Goal: Information Seeking & Learning: Get advice/opinions

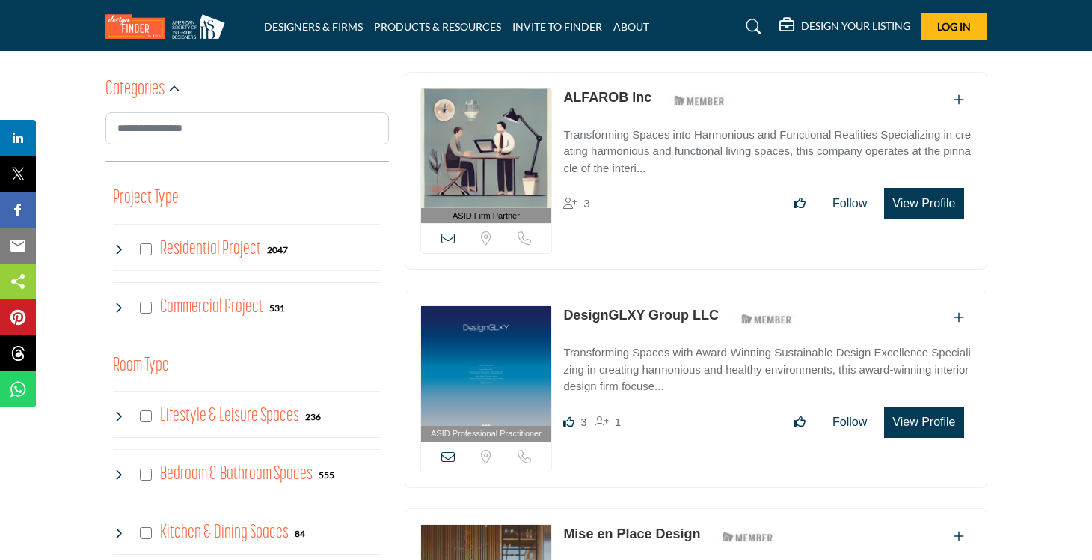
scroll to position [788, 0]
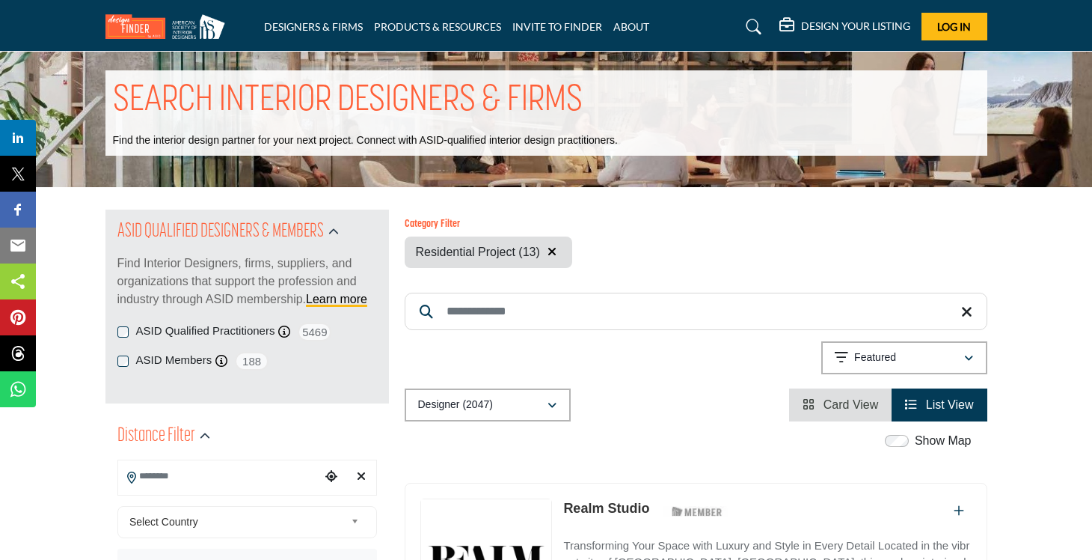
scroll to position [346, 1]
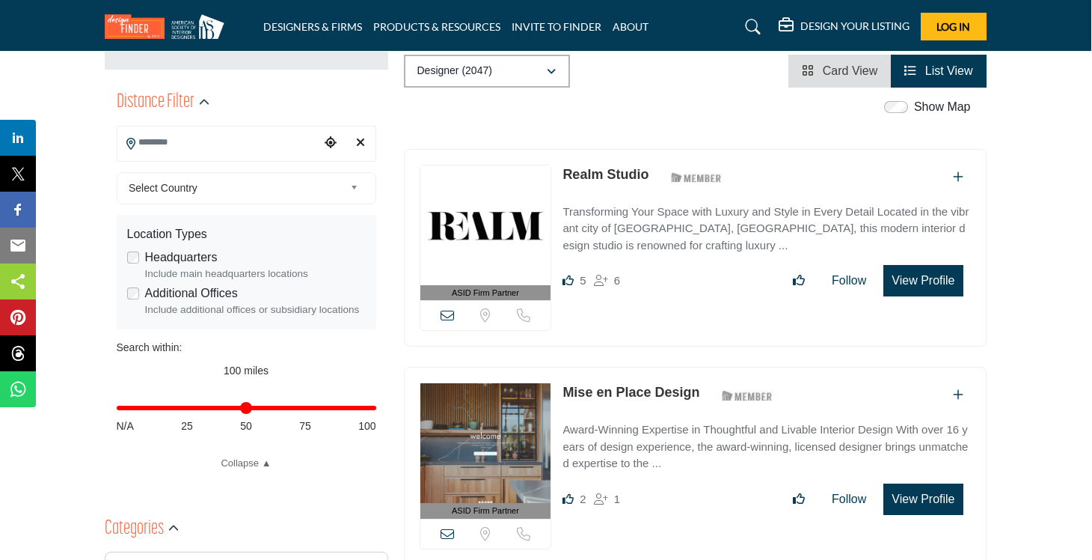
click at [287, 145] on input "Search Location" at bounding box center [218, 142] width 202 height 29
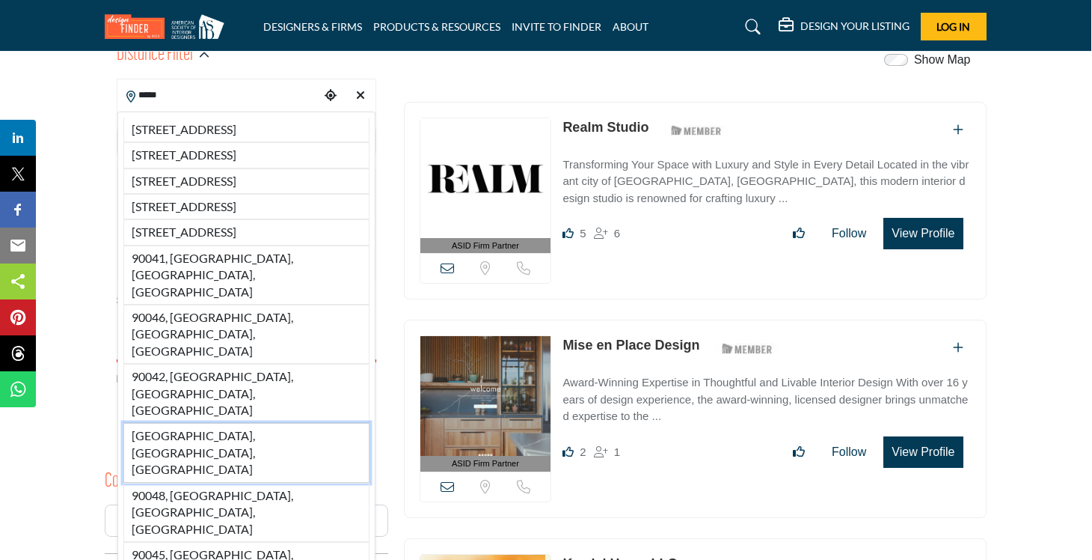
scroll to position [395, 1]
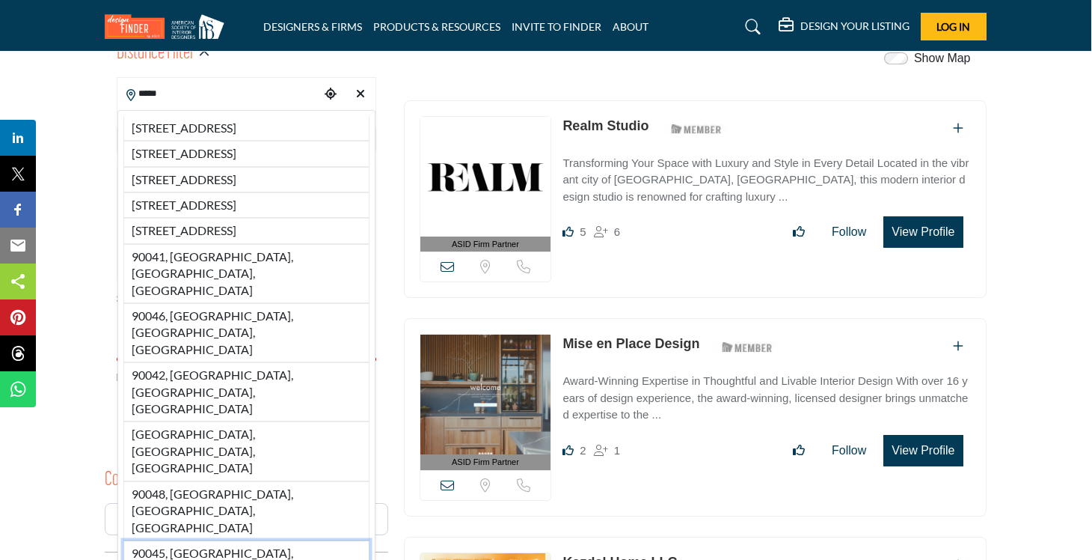
click at [213, 540] on li "90045, Los Angeles, CA, USA" at bounding box center [246, 569] width 246 height 59
type input "**********"
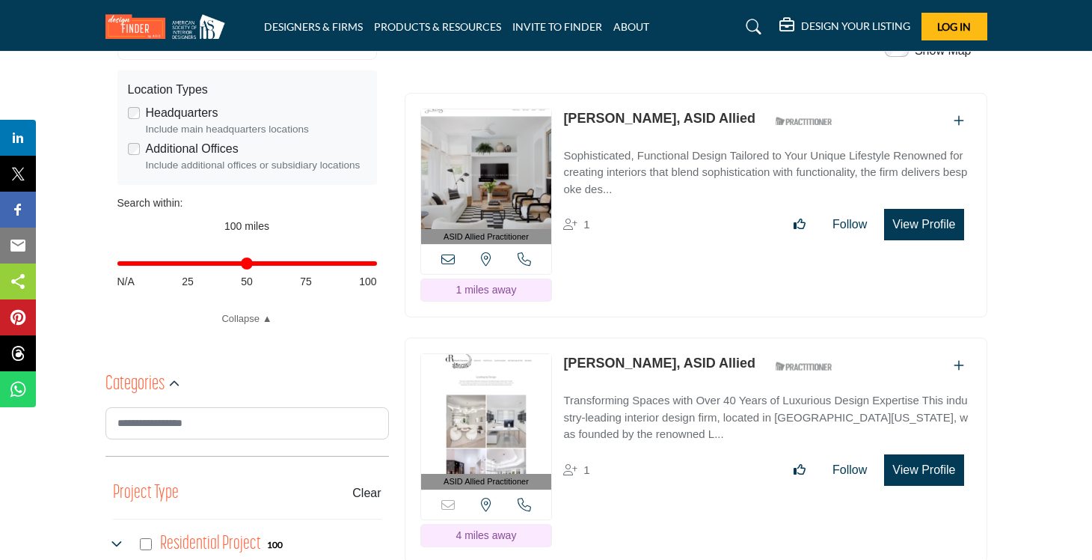
scroll to position [493, 0]
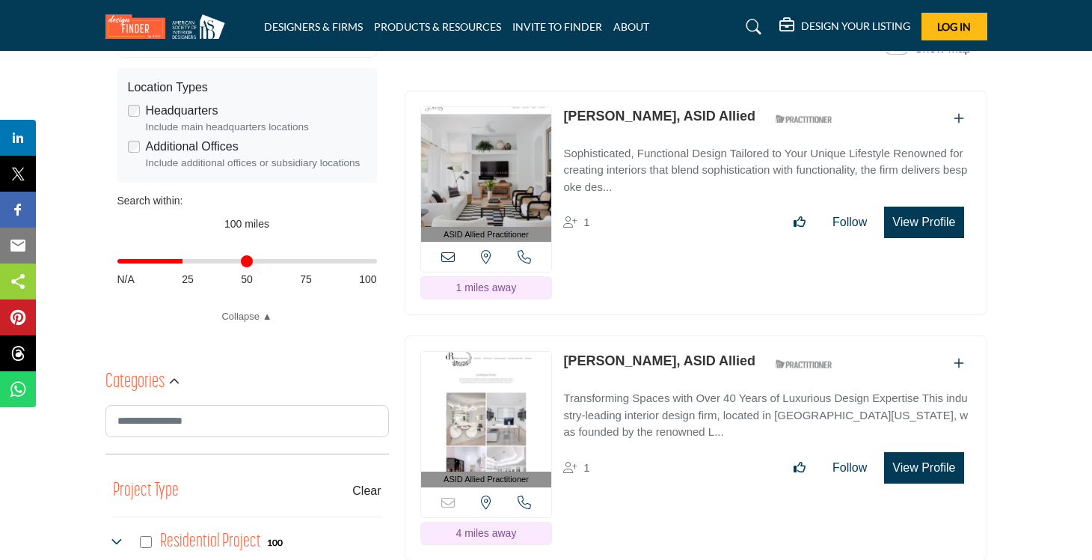
drag, startPoint x: 372, startPoint y: 260, endPoint x: 186, endPoint y: 264, distance: 186.3
type input "**"
click at [186, 263] on input "Distance in miles" at bounding box center [247, 261] width 260 height 3
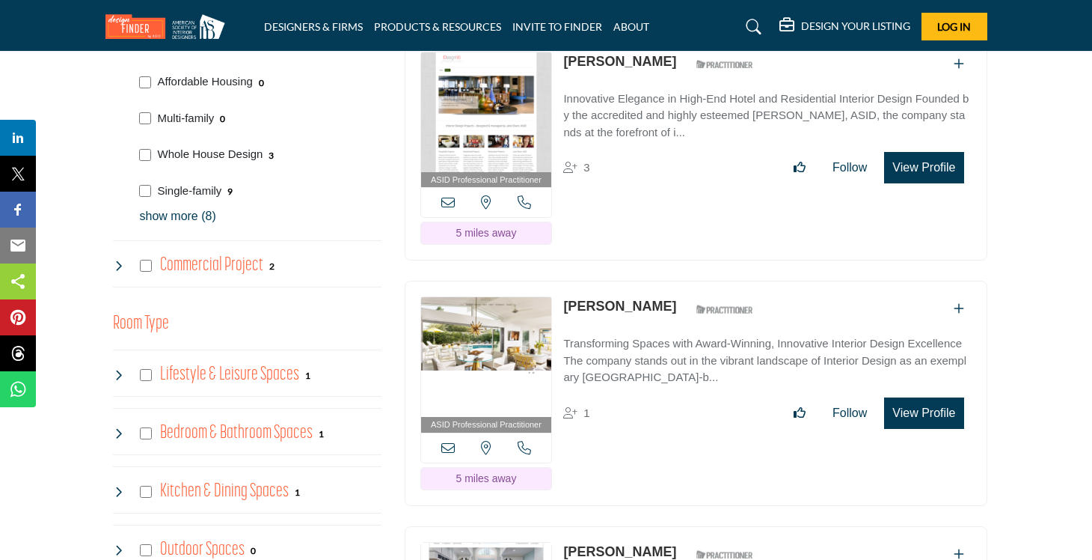
scroll to position [1038, 0]
click at [171, 216] on p "show more (8)" at bounding box center [261, 215] width 242 height 18
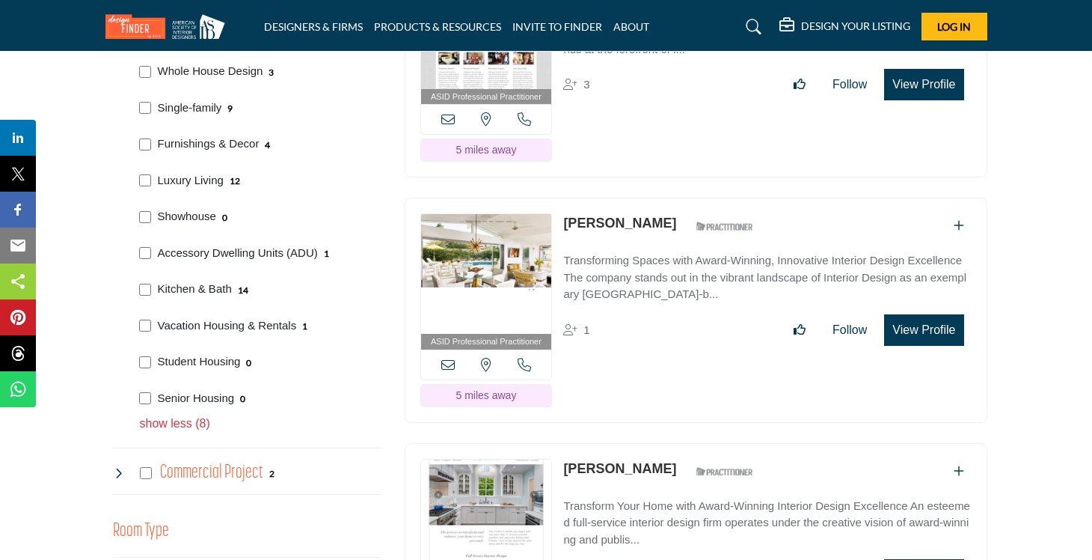
scroll to position [1133, 0]
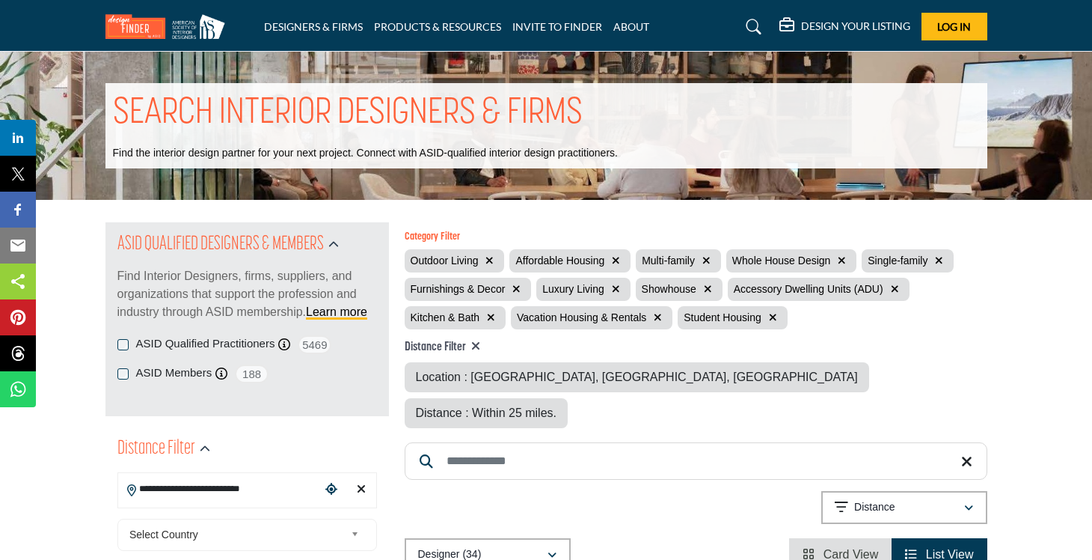
click at [707, 289] on icon "button" at bounding box center [708, 289] width 8 height 10
click at [709, 258] on icon "button" at bounding box center [706, 260] width 8 height 10
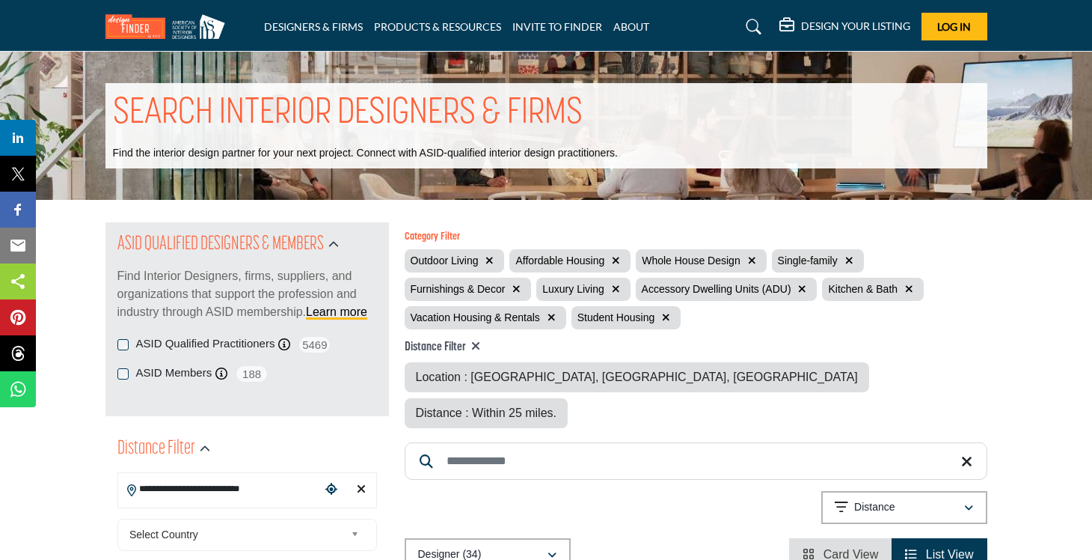
click at [616, 259] on icon "button" at bounding box center [616, 260] width 8 height 10
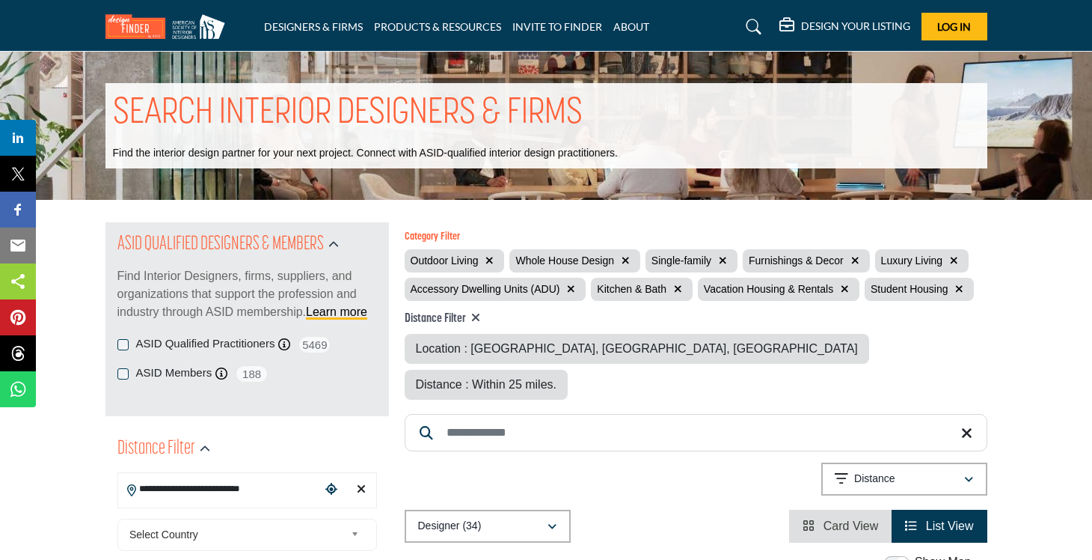
click at [960, 289] on icon "button" at bounding box center [959, 289] width 8 height 10
click at [845, 289] on icon "button" at bounding box center [845, 289] width 8 height 10
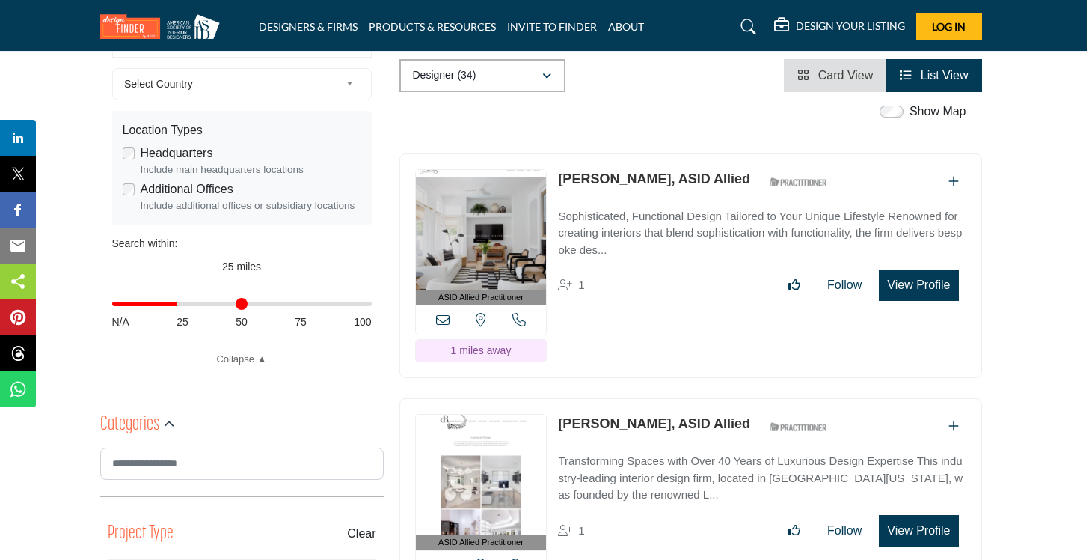
scroll to position [450, 5]
click at [603, 172] on link "[PERSON_NAME], ASID Allied" at bounding box center [654, 179] width 192 height 15
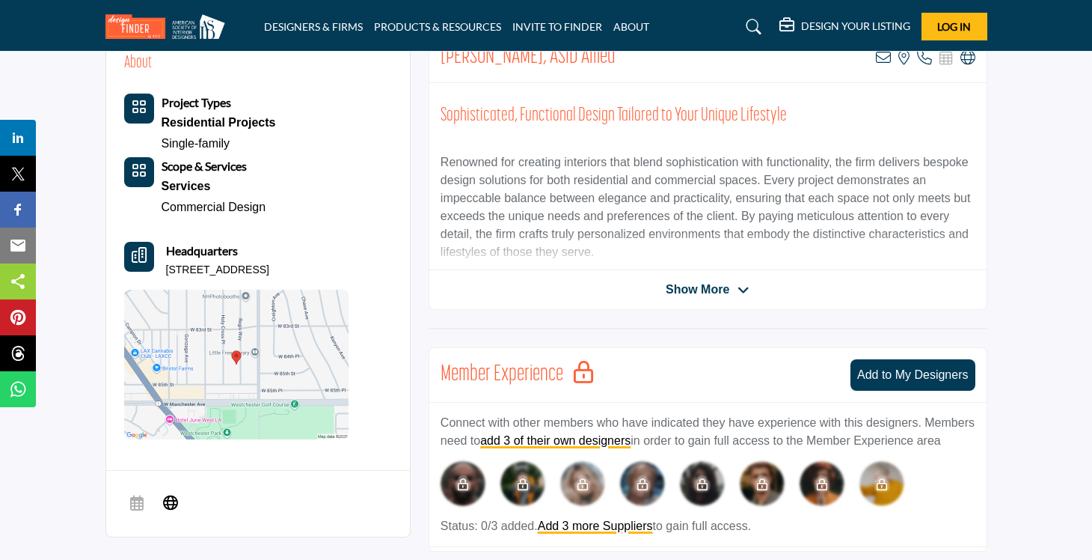
scroll to position [315, 0]
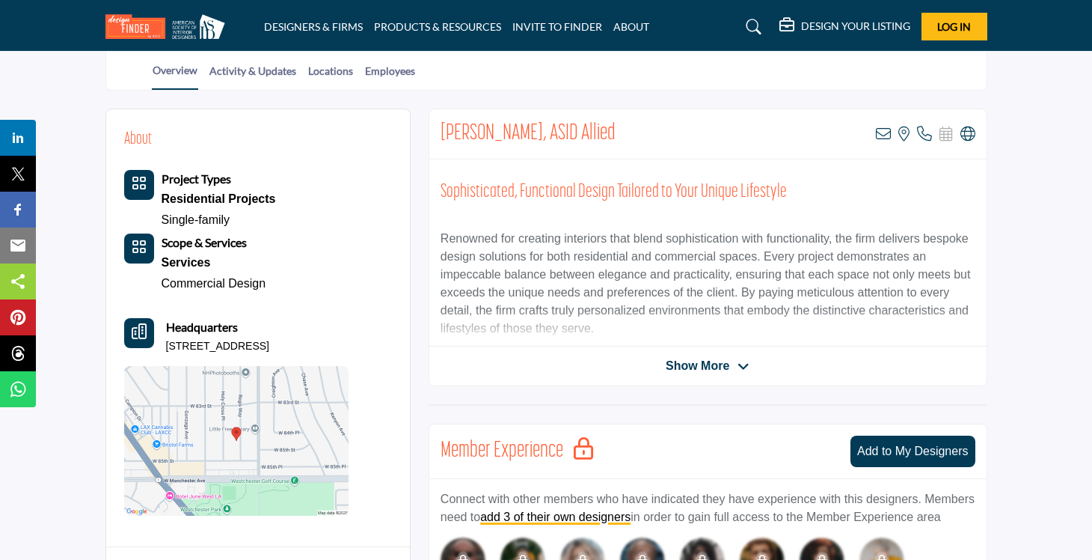
click at [577, 346] on div "Jenika Kurtz, ASID Allied View email address of this listing View the location …" at bounding box center [708, 247] width 559 height 278
click at [577, 364] on div "Show More" at bounding box center [707, 366] width 557 height 18
click at [714, 369] on span "Show More" at bounding box center [698, 366] width 64 height 18
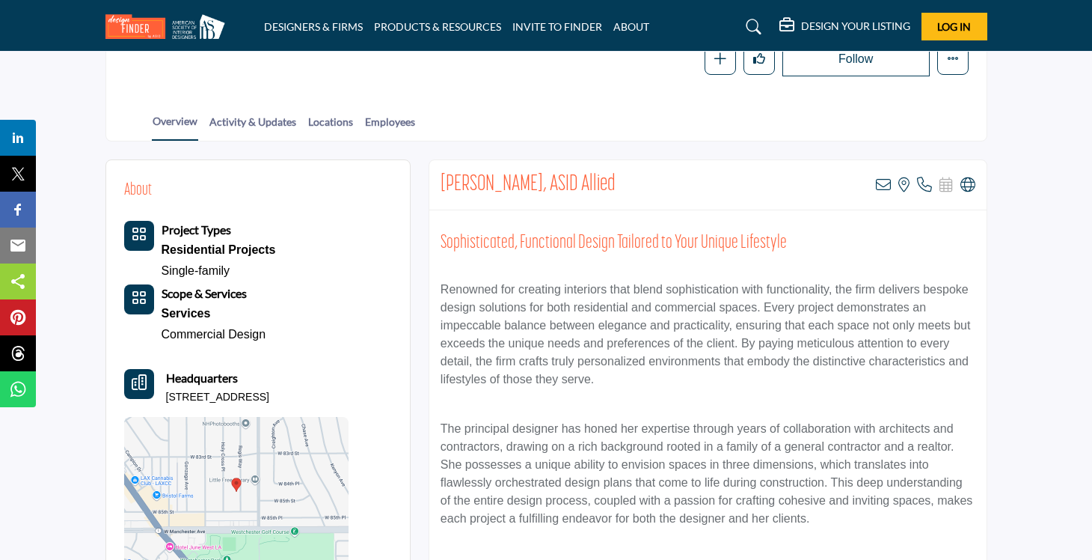
scroll to position [281, 0]
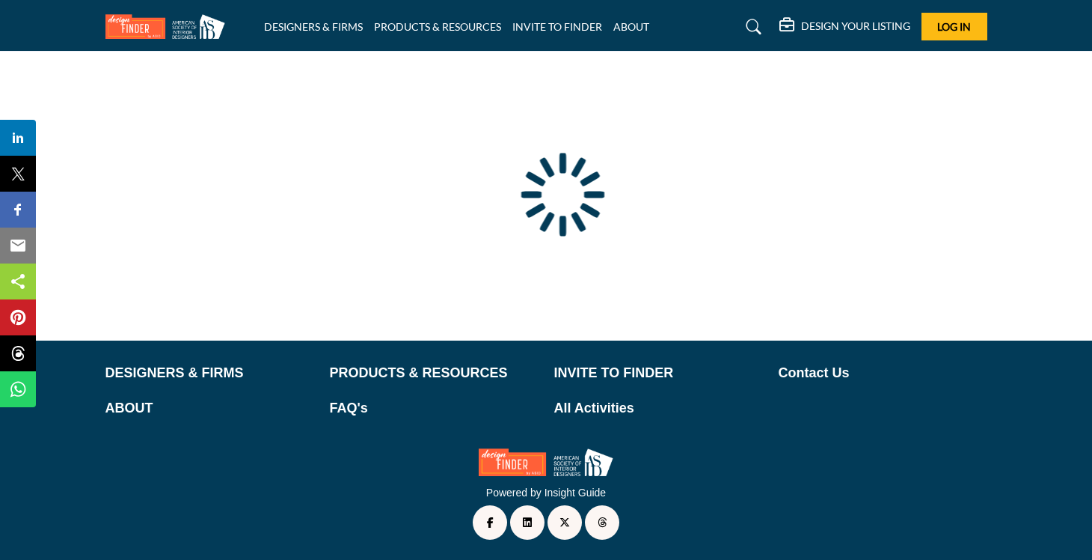
type input "**********"
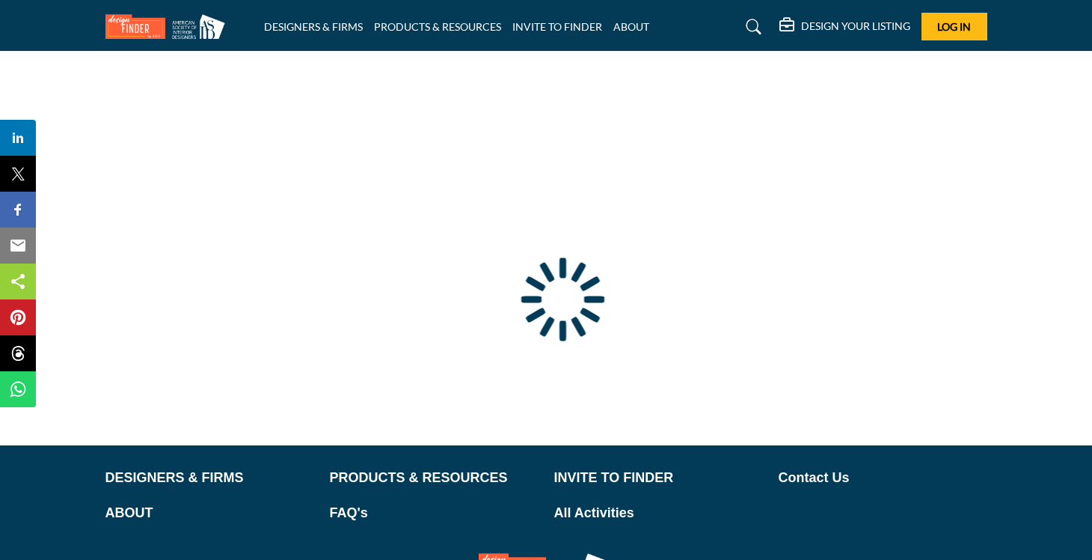
scroll to position [105, 0]
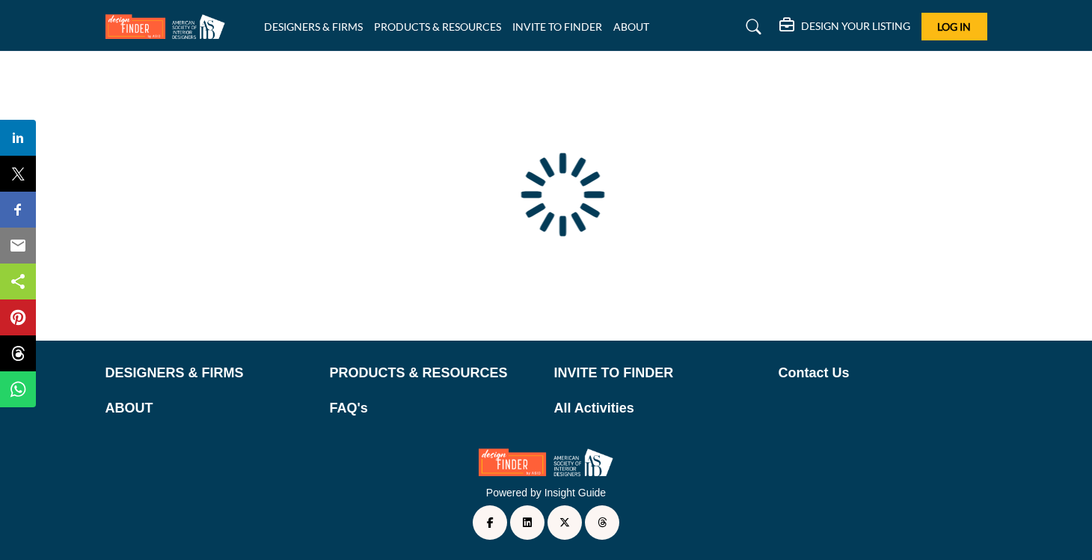
type input "**********"
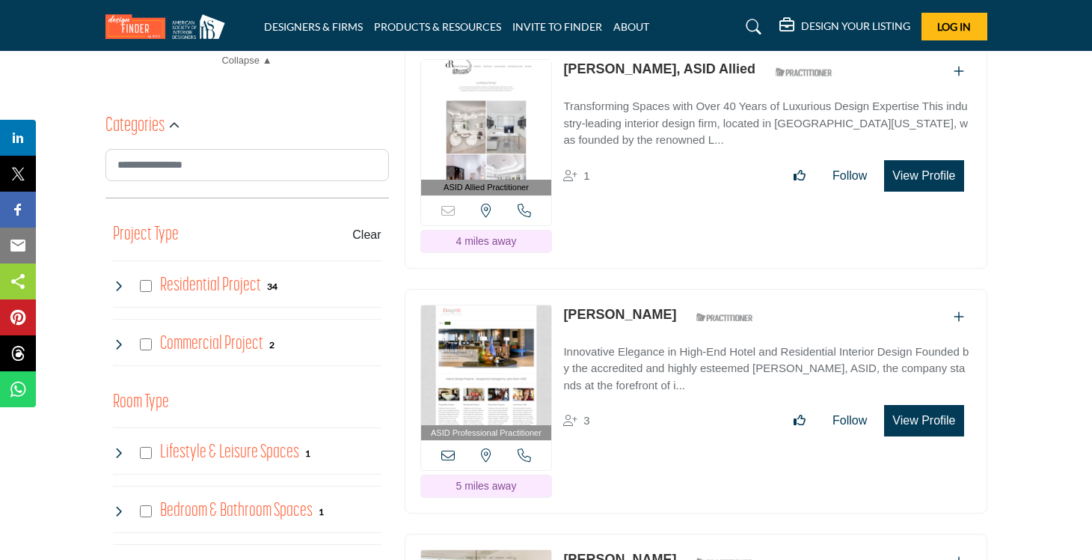
scroll to position [750, 0]
click at [672, 136] on p "Transforming Spaces with Over 40 Years of Luxurious Design Expertise This indus…" at bounding box center [767, 122] width 408 height 51
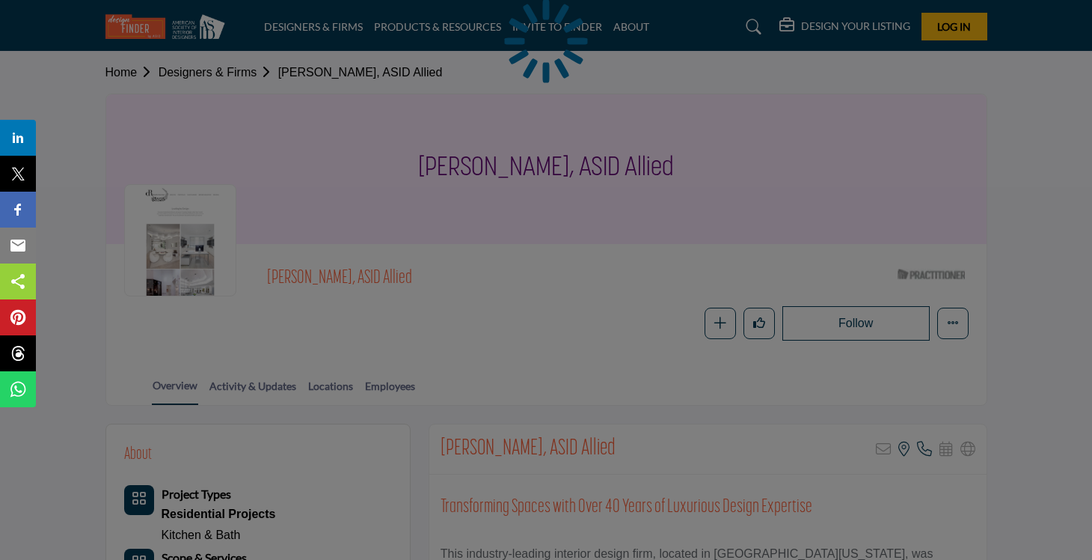
scroll to position [323, 0]
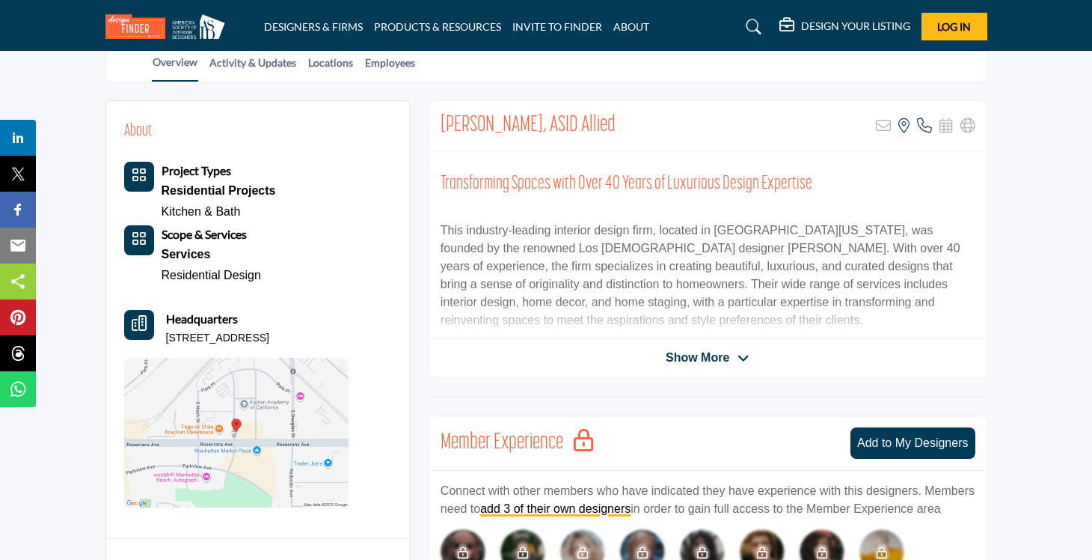
click at [697, 352] on span "Show More" at bounding box center [698, 358] width 64 height 18
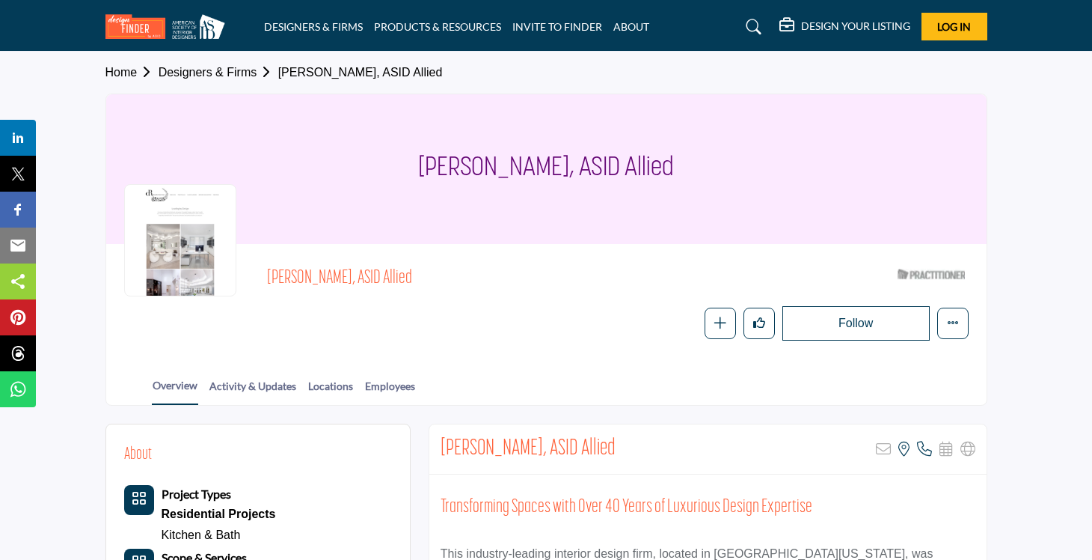
scroll to position [0, 0]
click at [186, 73] on link "Designers & Firms" at bounding box center [219, 72] width 120 height 13
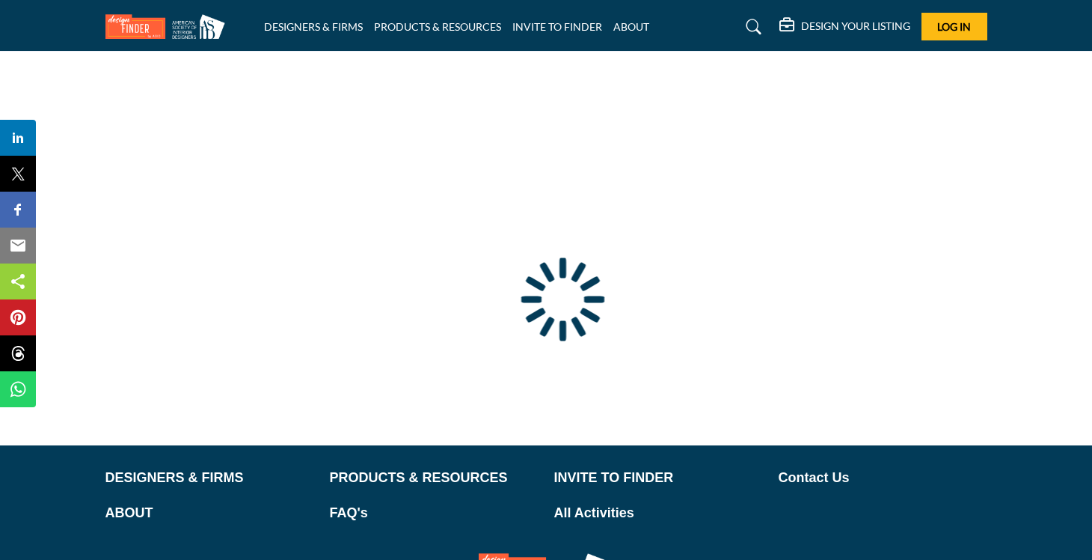
type input "**********"
